Goal: Task Accomplishment & Management: Manage account settings

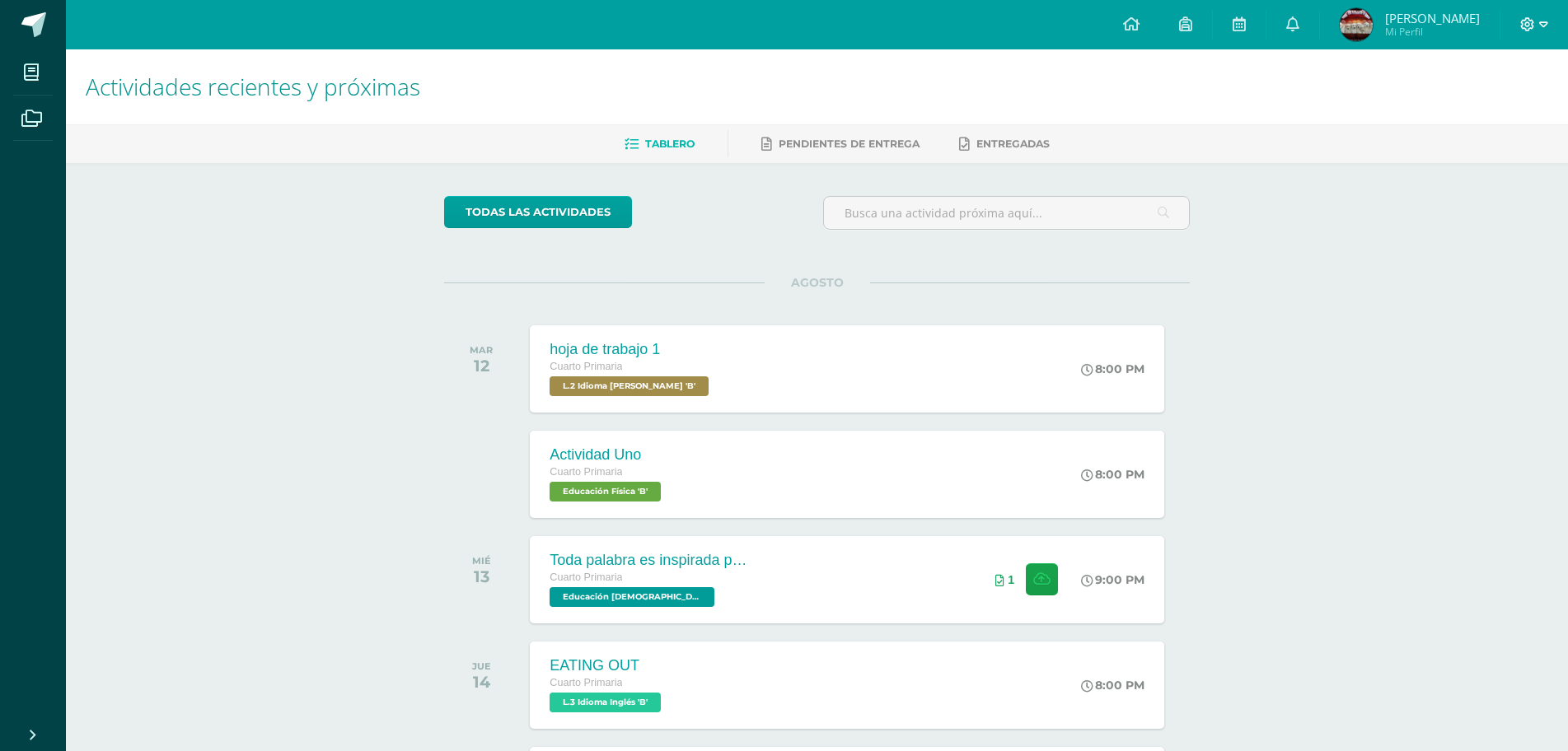
click at [1535, 22] on span at bounding box center [1534, 24] width 28 height 18
click at [1504, 127] on div "Configuración Cerrar sesión" at bounding box center [1482, 100] width 130 height 65
click at [1504, 115] on span "Cerrar sesión" at bounding box center [1491, 113] width 74 height 16
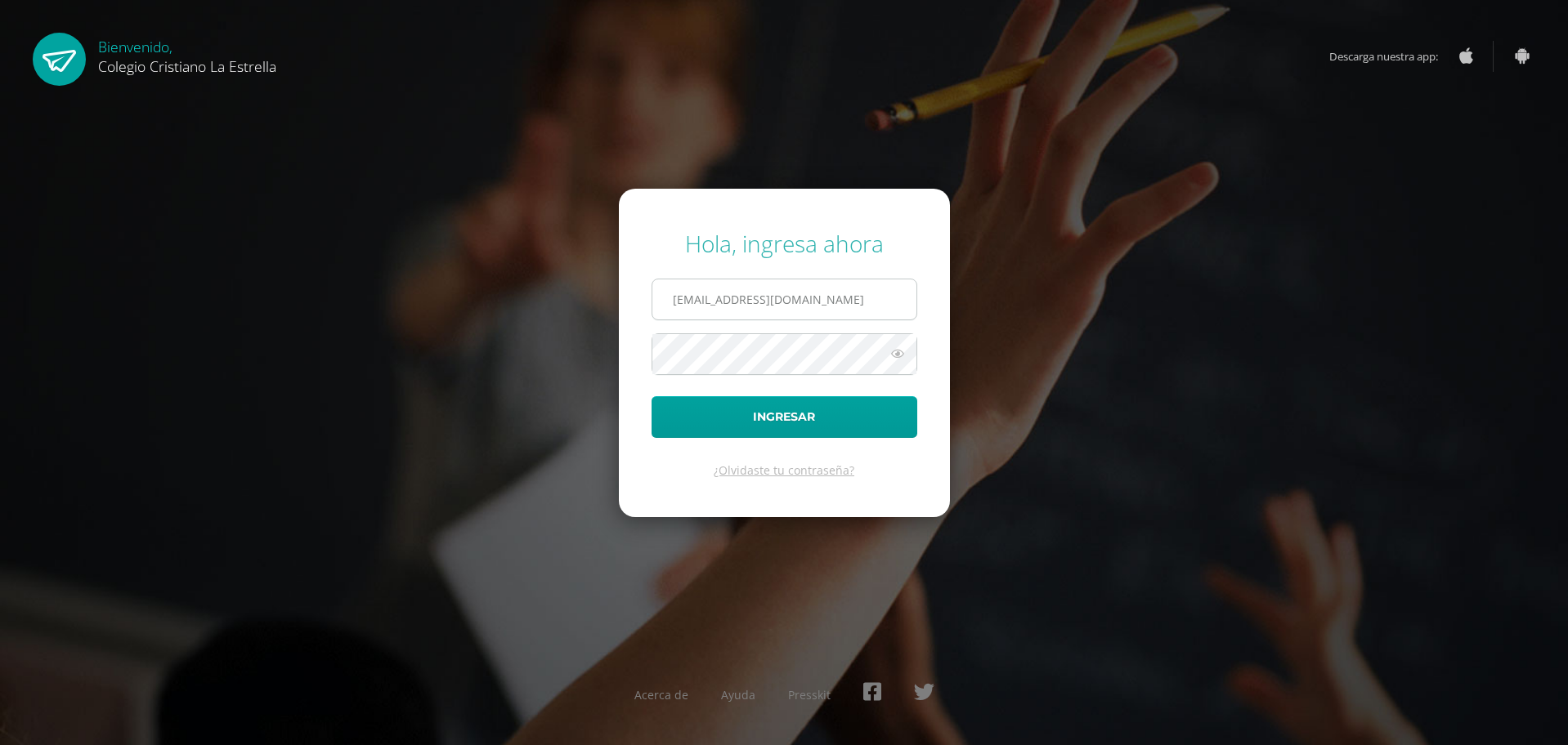
click at [892, 294] on input "811@laestrella.edu.gt" at bounding box center [784, 300] width 264 height 40
type input "615@laestrella.edu.gt"
click at [821, 413] on button "Ingresar" at bounding box center [784, 417] width 265 height 42
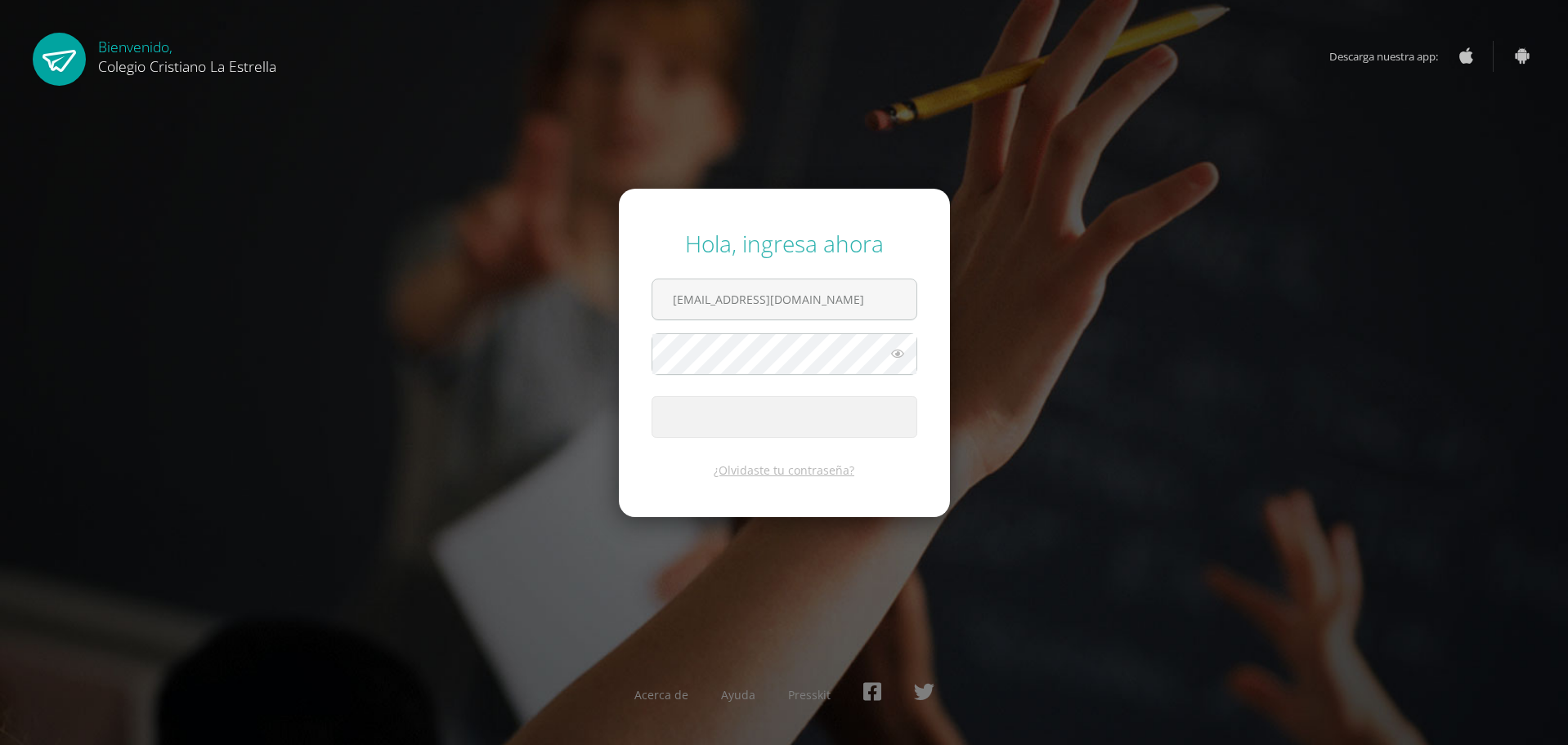
click at [821, 413] on button "Ingresar" at bounding box center [784, 417] width 265 height 42
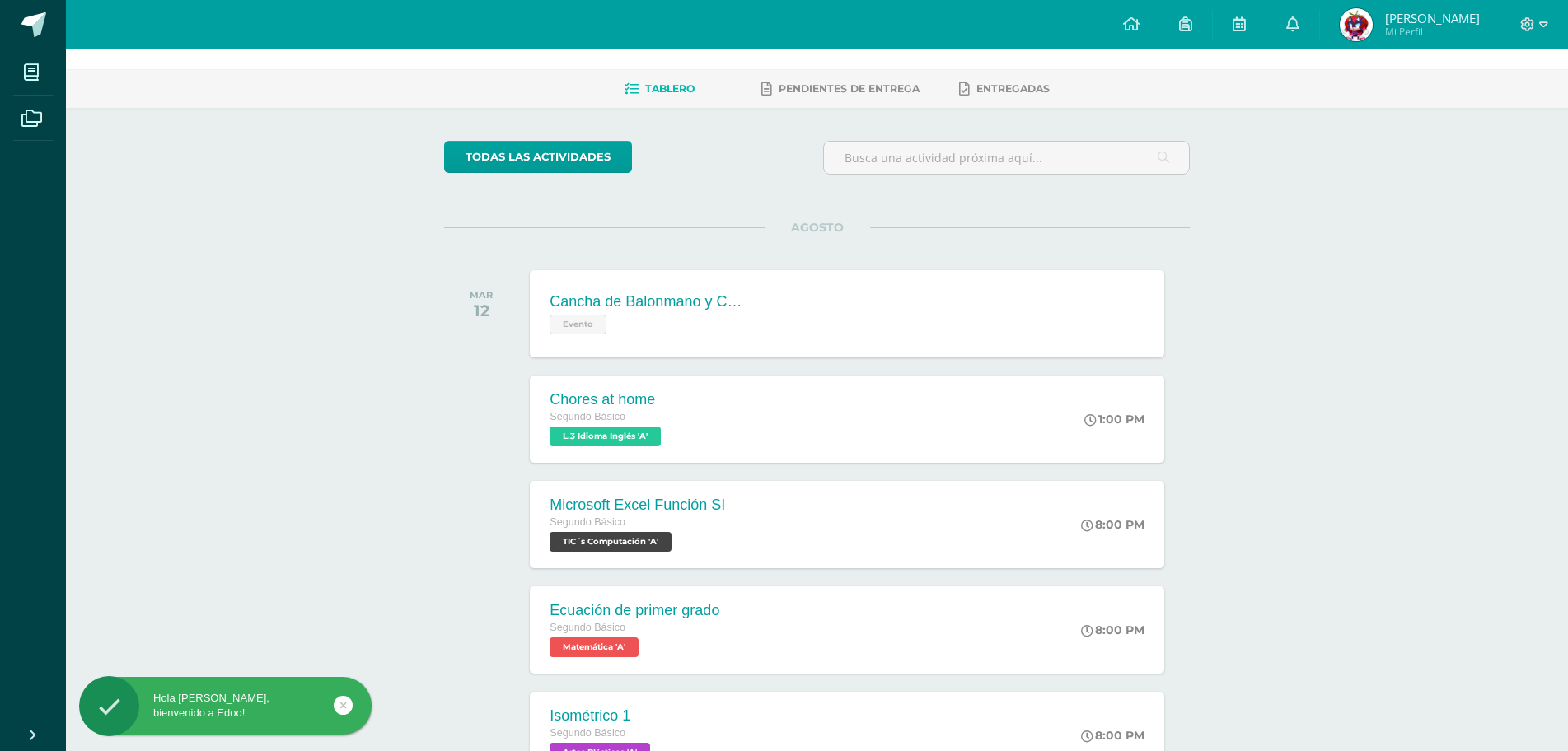
scroll to position [82, 0]
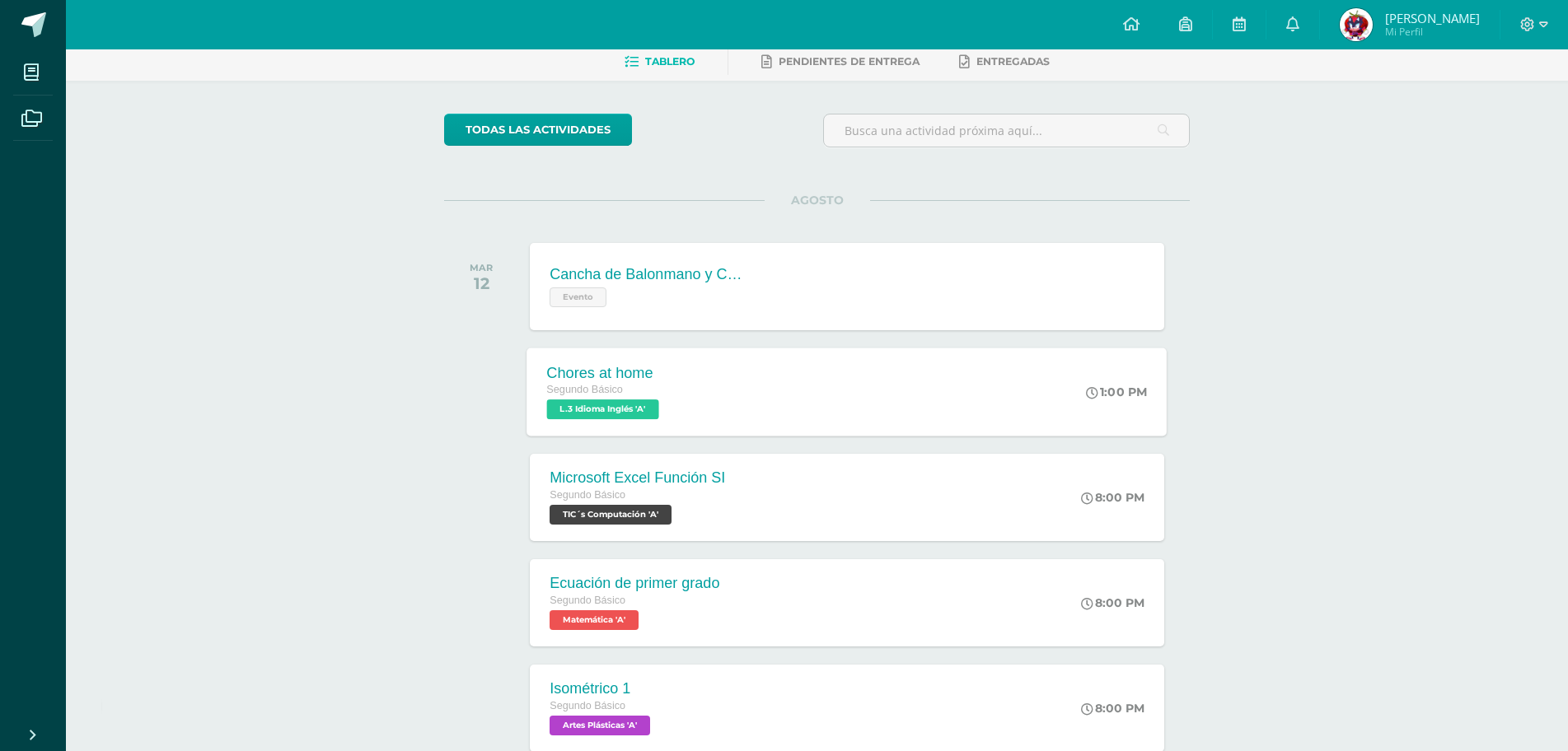
click at [867, 417] on div "Chores at home Segundo Básico L.3 Idioma Inglés 'A' 1:00 PM Chores at home L.3 …" at bounding box center [847, 391] width 640 height 88
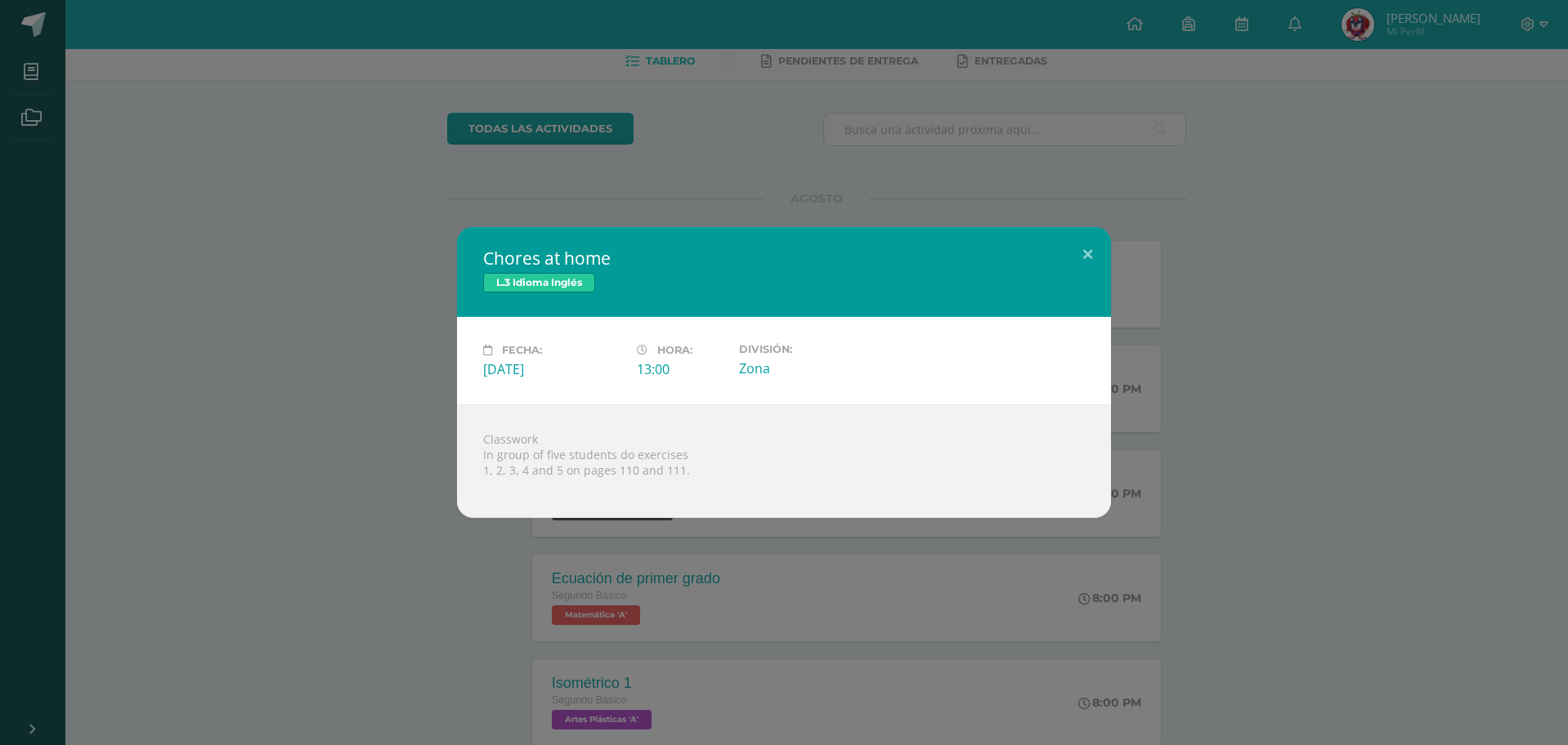
click at [1183, 450] on div "Chores at home L.3 Idioma Inglés Fecha: [DATE] Hora: 13:00 División: Zona" at bounding box center [784, 372] width 1555 height 291
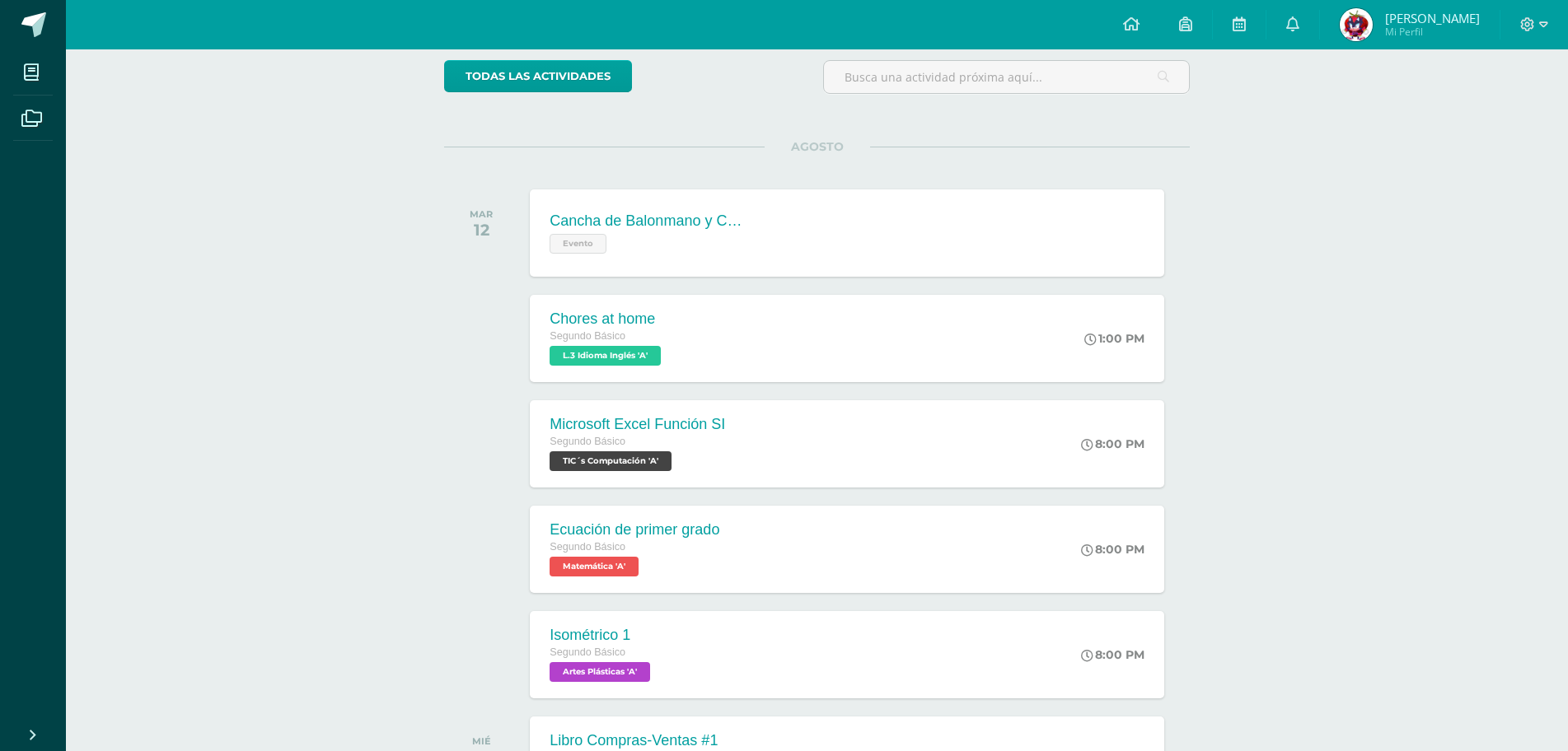
scroll to position [165, 0]
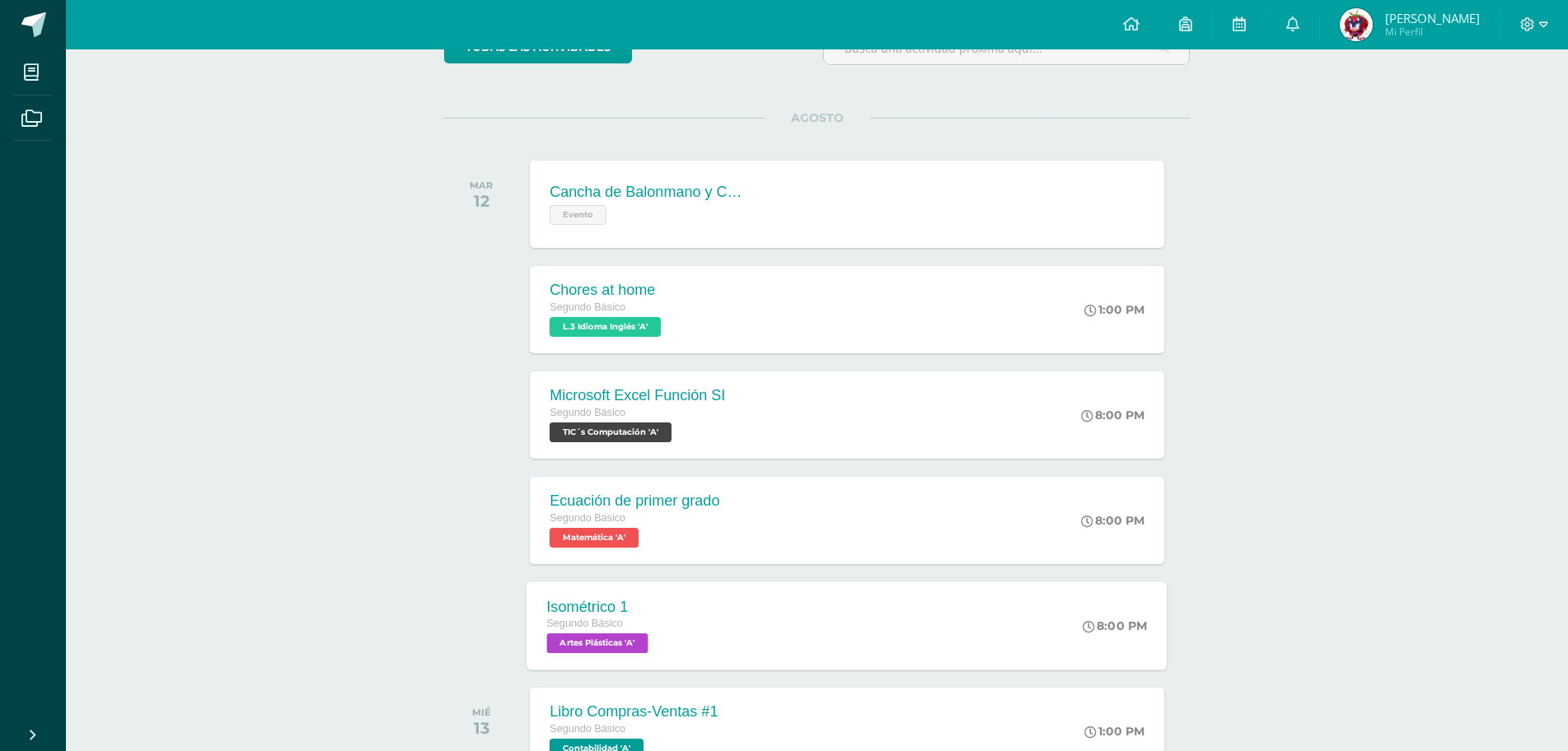
click at [1074, 588] on div "Isométrico 1 Segundo Básico Artes Plásticas 'A' 8:00 PM Isométrico 1 Artes Plás…" at bounding box center [847, 625] width 640 height 88
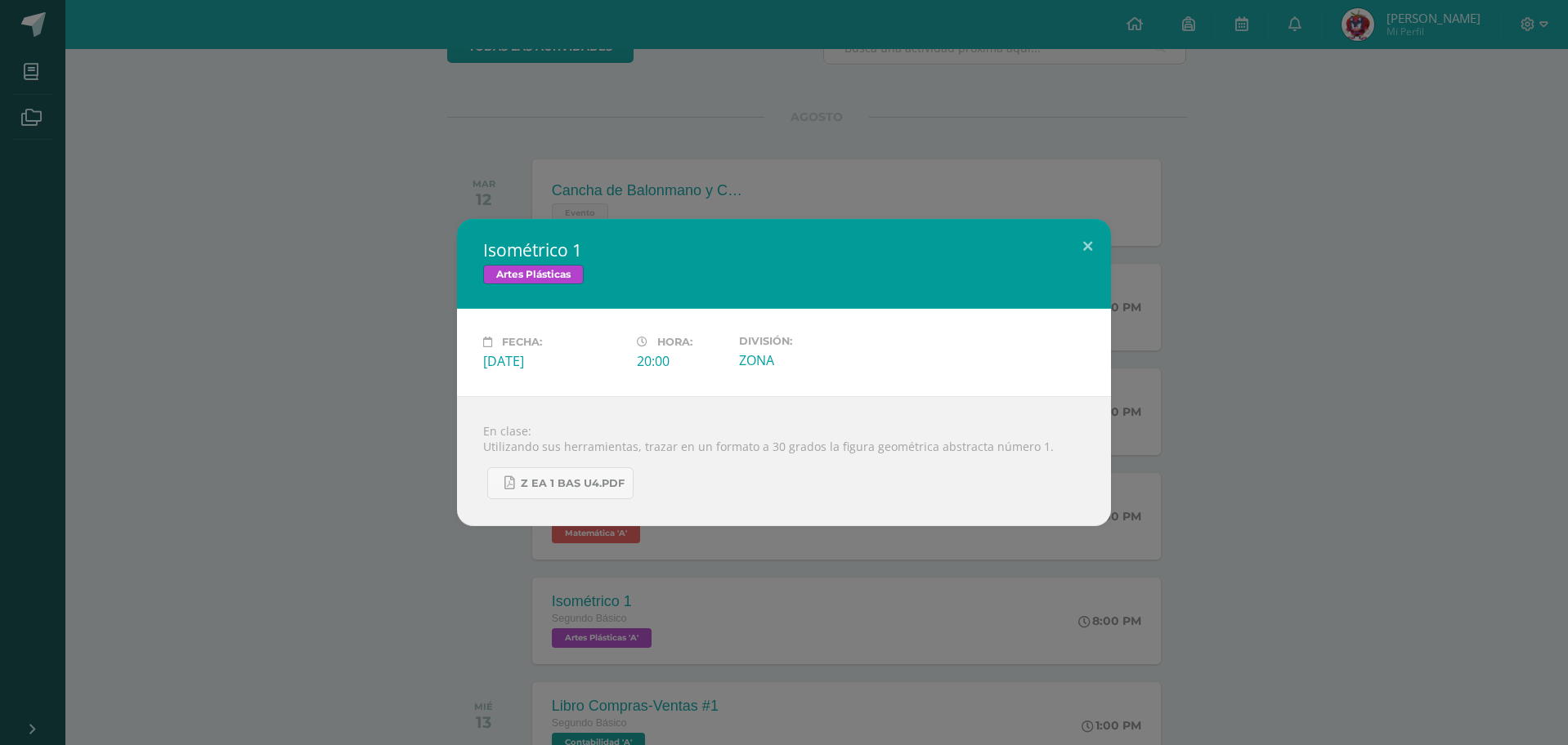
click at [1162, 589] on div "Isométrico 1 Artes Plásticas Fecha: [DATE] Hora: 20:00 División: ZONA" at bounding box center [784, 372] width 1568 height 745
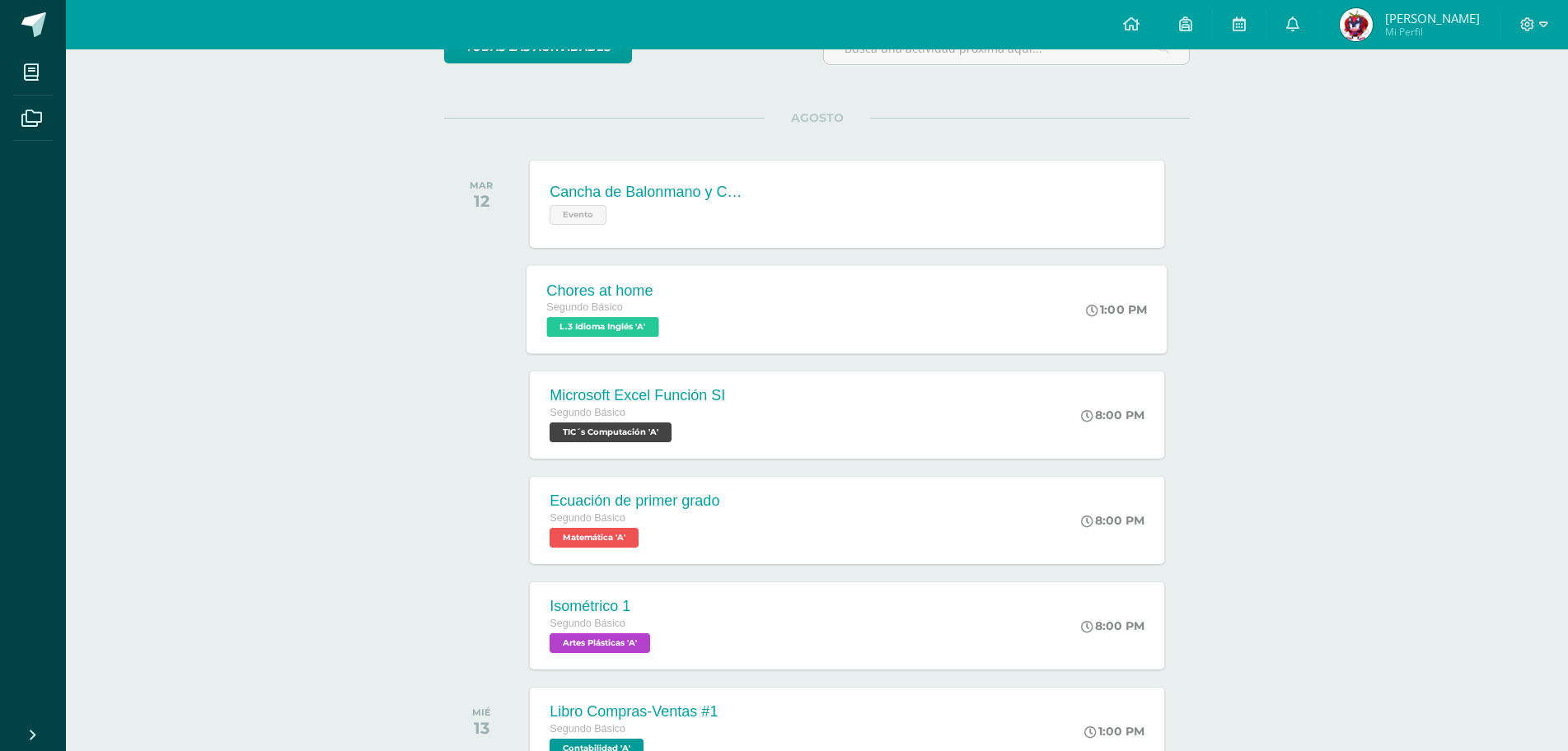
click at [896, 311] on div "Chores at home Segundo Básico L.3 Idioma Inglés 'A' 1:00 PM Chores at home L.3 …" at bounding box center [847, 309] width 640 height 88
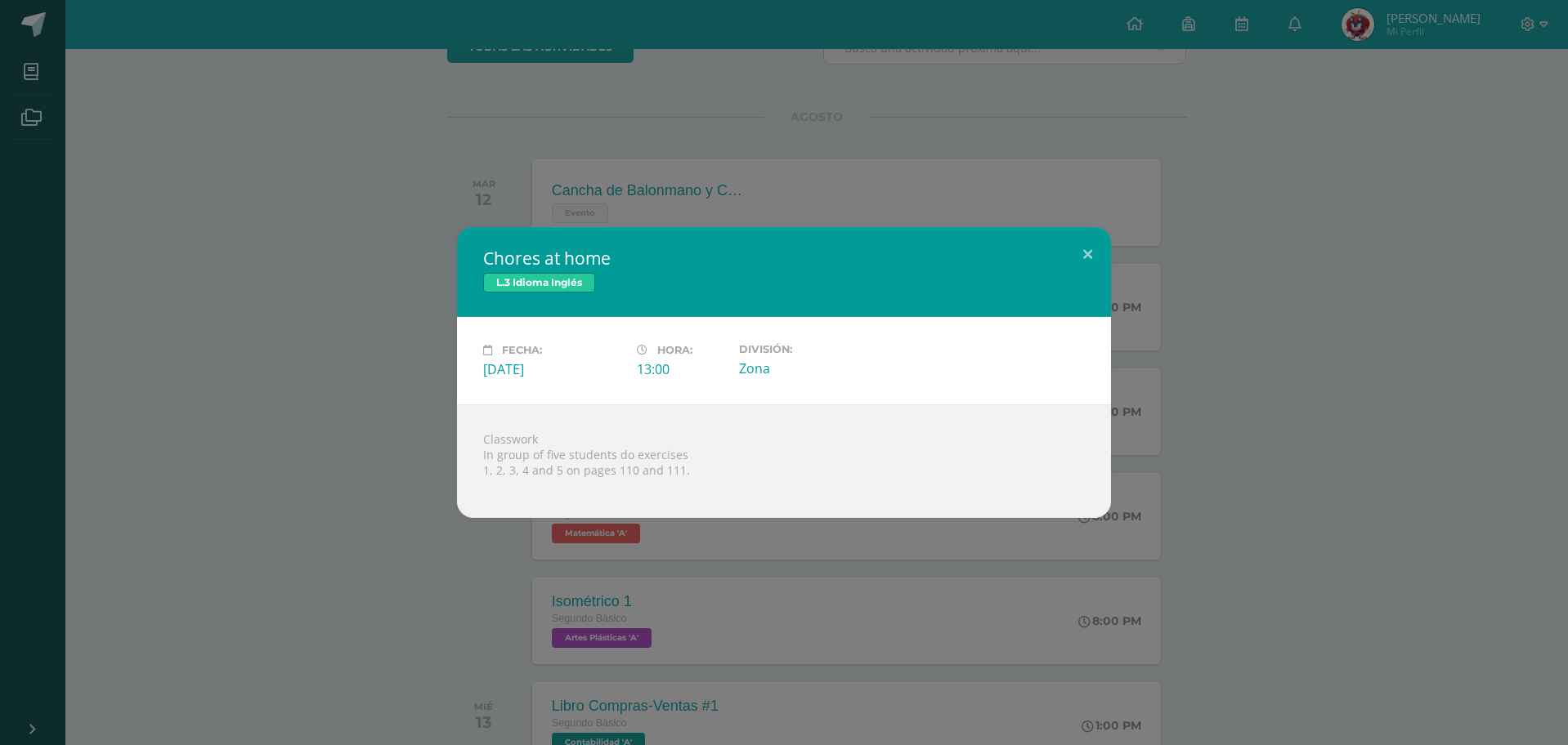
click at [1265, 441] on div "Chores at home L.3 Idioma Inglés Fecha: [DATE] Hora: 13:00 División: Zona" at bounding box center [784, 372] width 1555 height 291
